Goal: Task Accomplishment & Management: Use online tool/utility

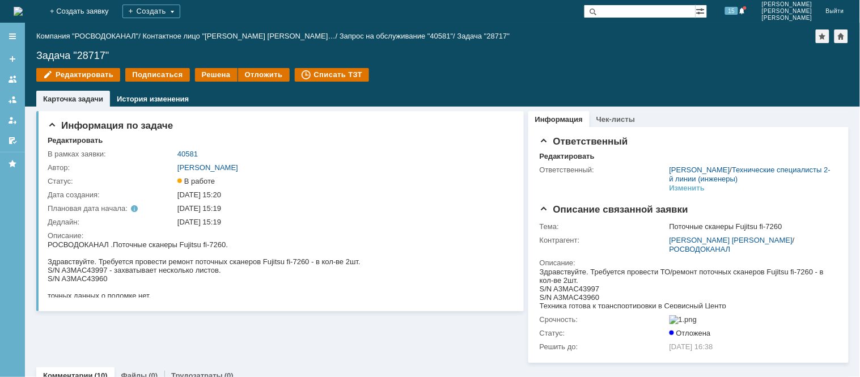
click at [23, 7] on img at bounding box center [18, 11] width 9 height 9
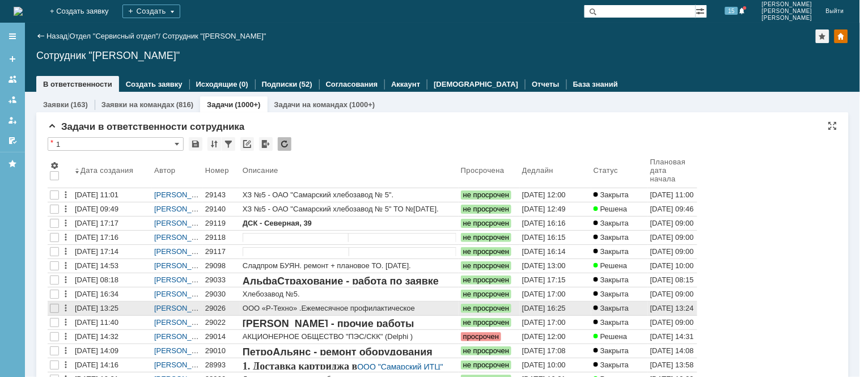
click at [214, 308] on div "29026" at bounding box center [221, 308] width 33 height 9
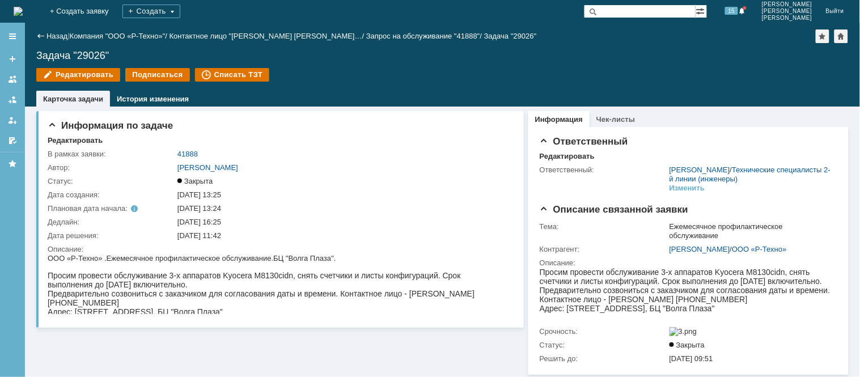
click at [19, 7] on img at bounding box center [18, 11] width 9 height 9
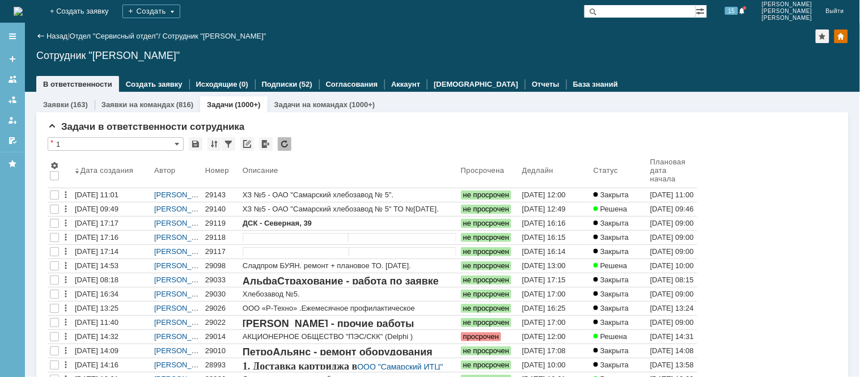
click at [208, 223] on div "29119" at bounding box center [221, 223] width 33 height 9
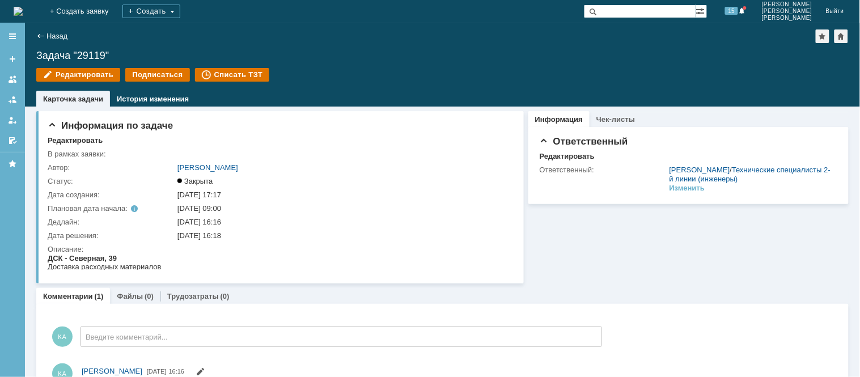
click at [23, 9] on img at bounding box center [18, 11] width 9 height 9
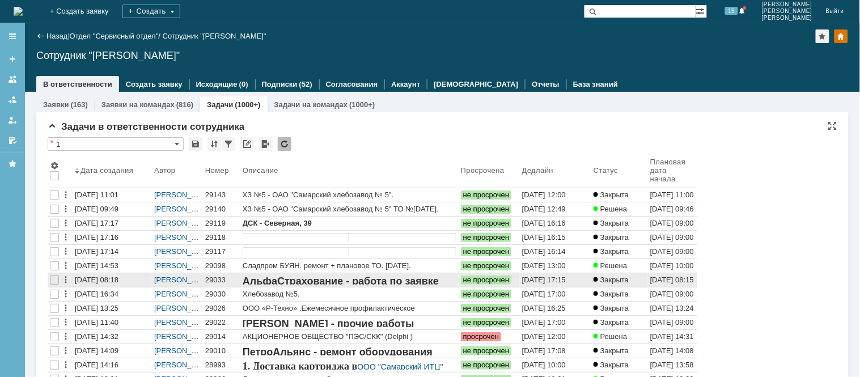
click at [221, 278] on div "29033" at bounding box center [221, 280] width 33 height 9
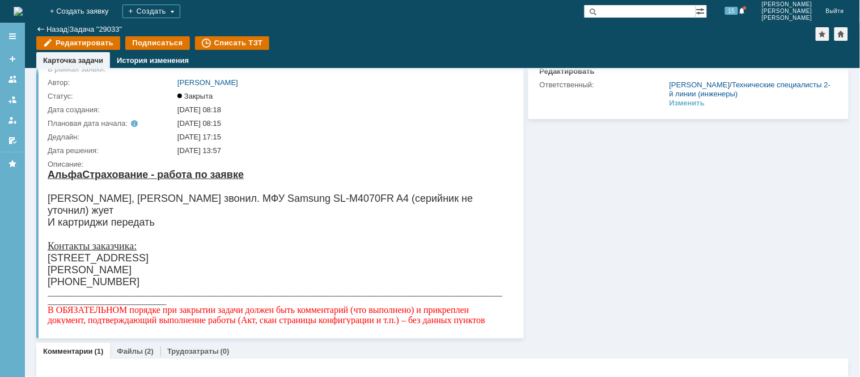
scroll to position [63, 0]
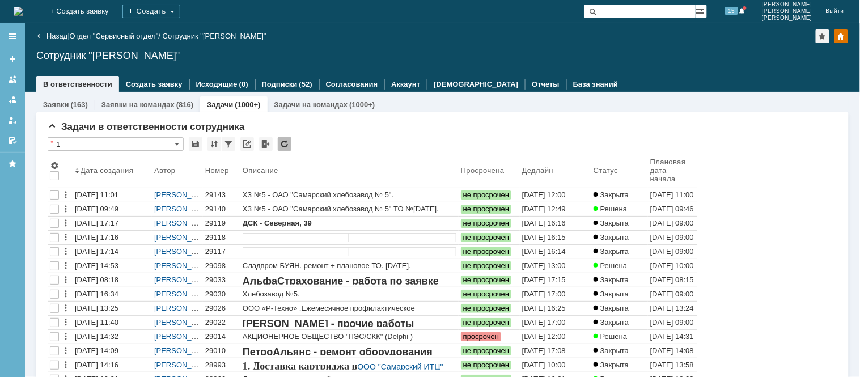
click at [213, 266] on div "29098" at bounding box center [221, 265] width 33 height 9
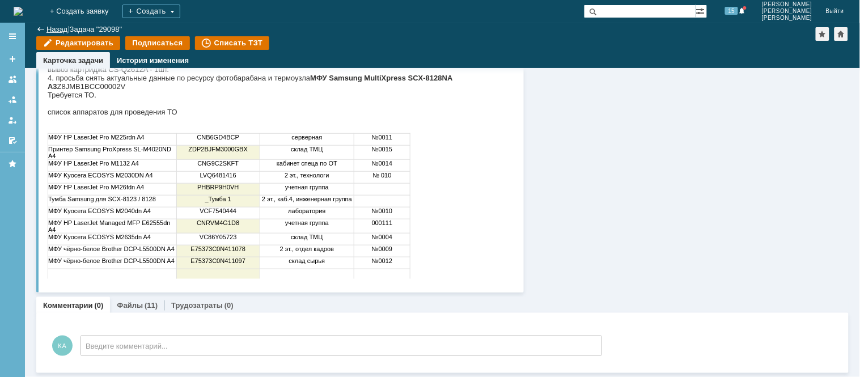
click at [55, 25] on link "Назад" at bounding box center [56, 29] width 21 height 9
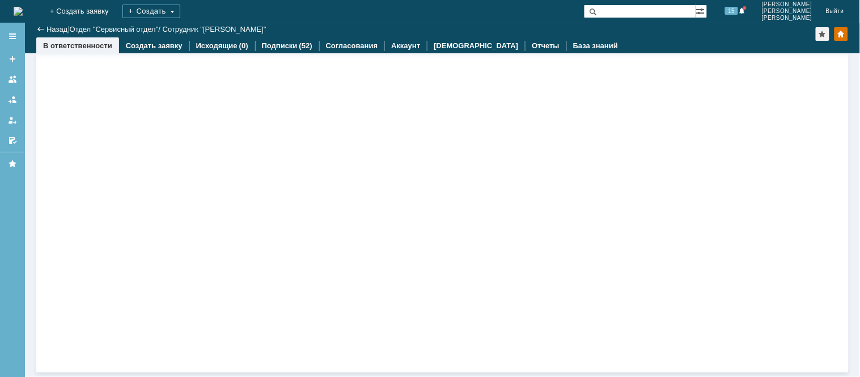
scroll to position [1454, 0]
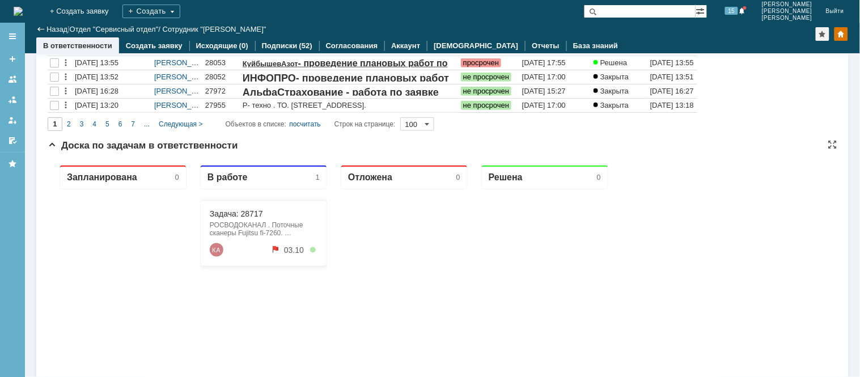
drag, startPoint x: 236, startPoint y: 237, endPoint x: 224, endPoint y: 246, distance: 14.5
click at [224, 246] on div "КА 03.10" at bounding box center [263, 250] width 108 height 14
drag, startPoint x: 252, startPoint y: 221, endPoint x: 240, endPoint y: 235, distance: 17.7
click at [240, 235] on div "РОСВОДОКАНАЛ . Поточные сканеры Fujitsu fi-7260. Здравствуйте. Требуется провес…" at bounding box center [263, 229] width 108 height 16
click at [239, 231] on div "РОСВОДОКАНАЛ . Поточные сканеры Fujitsu fi-7260. Здравствуйте. Требуется провес…" at bounding box center [263, 229] width 108 height 16
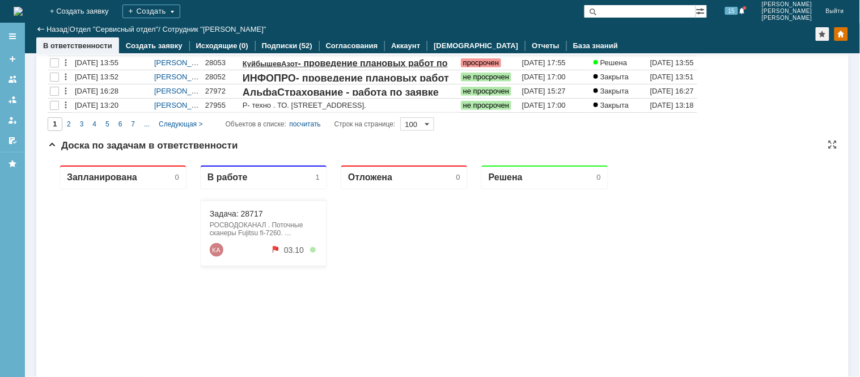
click at [239, 231] on div "РОСВОДОКАНАЛ . Поточные сканеры Fujitsu fi-7260. Здравствуйте. Требуется провес…" at bounding box center [263, 229] width 108 height 16
drag, startPoint x: 241, startPoint y: 225, endPoint x: 212, endPoint y: 243, distance: 33.8
click at [212, 243] on link "КА" at bounding box center [216, 250] width 14 height 14
click at [249, 211] on link "Задача: 28717" at bounding box center [235, 213] width 53 height 9
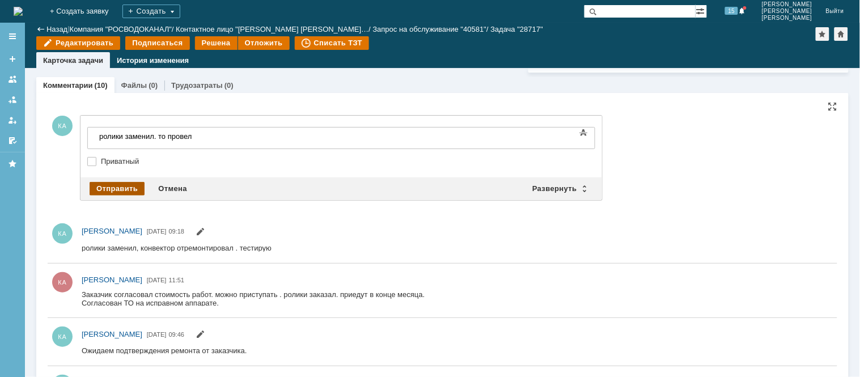
click at [125, 190] on div "Отправить" at bounding box center [117, 189] width 55 height 14
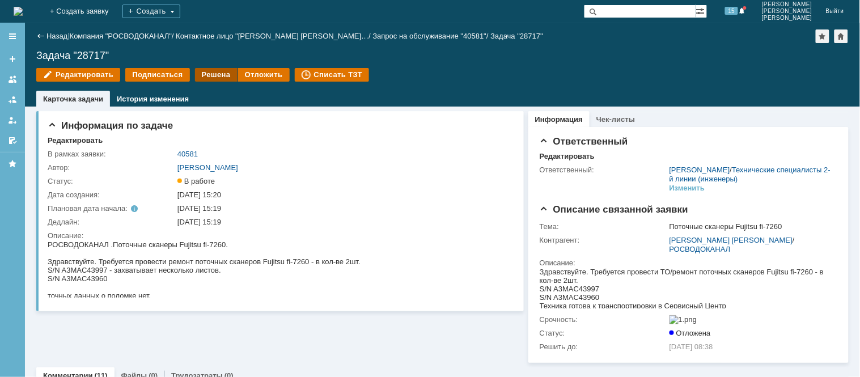
click at [197, 73] on div "Решена" at bounding box center [216, 75] width 43 height 14
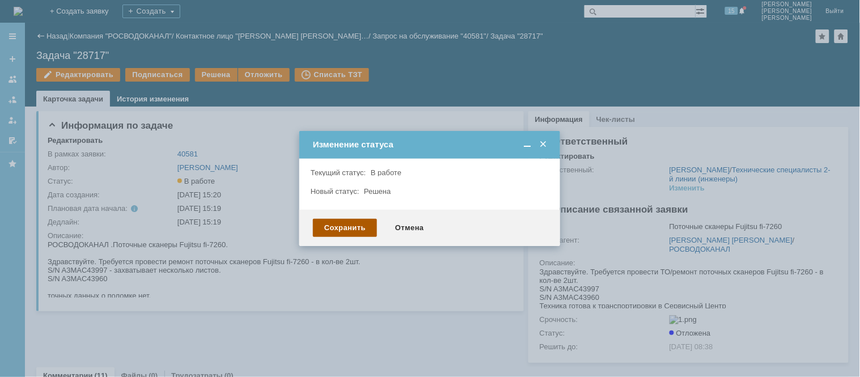
click at [338, 224] on div "Сохранить" at bounding box center [345, 228] width 64 height 18
